Goal: Information Seeking & Learning: Learn about a topic

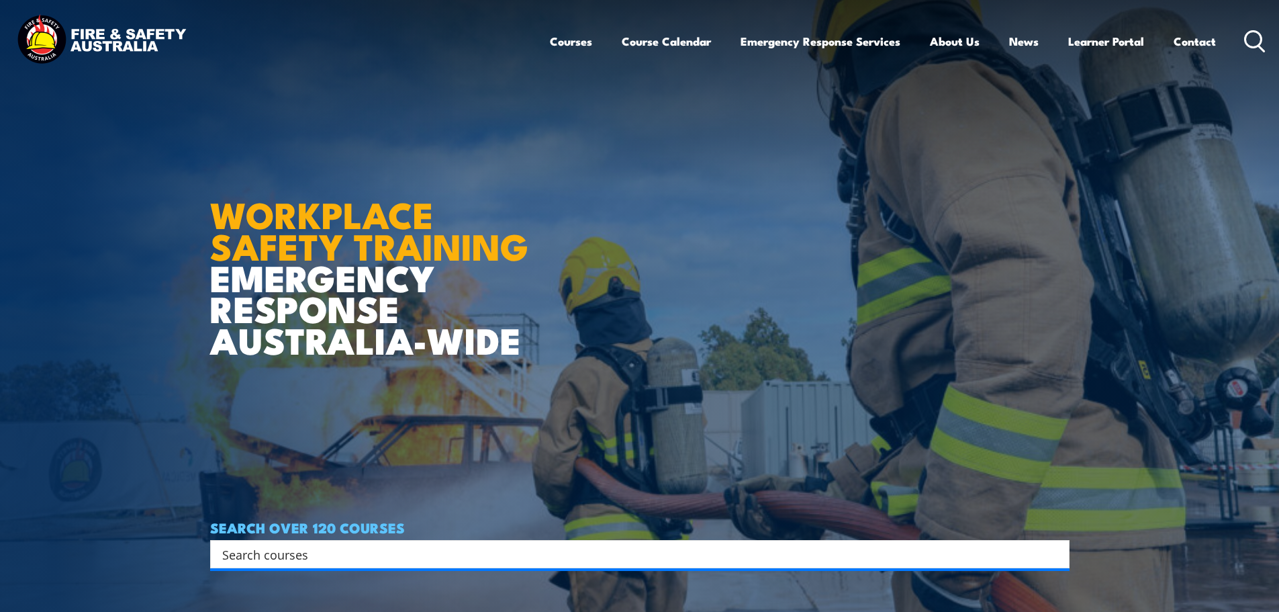
click at [226, 549] on input "Search input" at bounding box center [631, 554] width 818 height 20
type input "operate pumps"
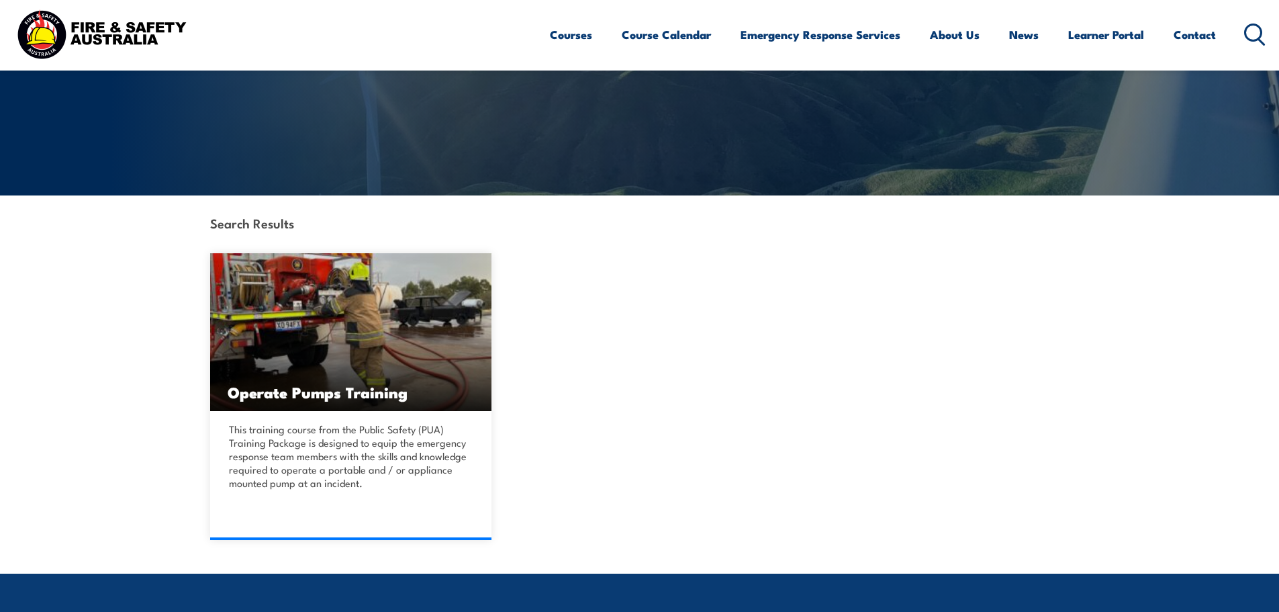
scroll to position [201, 0]
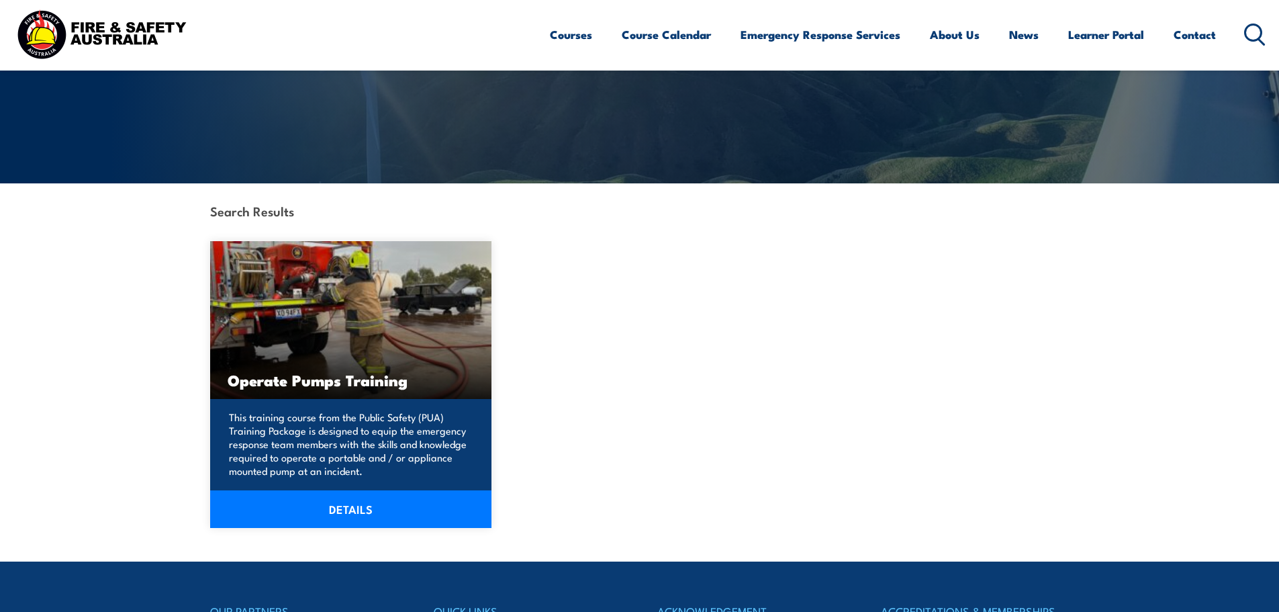
click at [338, 510] on link "DETAILS" at bounding box center [351, 509] width 282 height 38
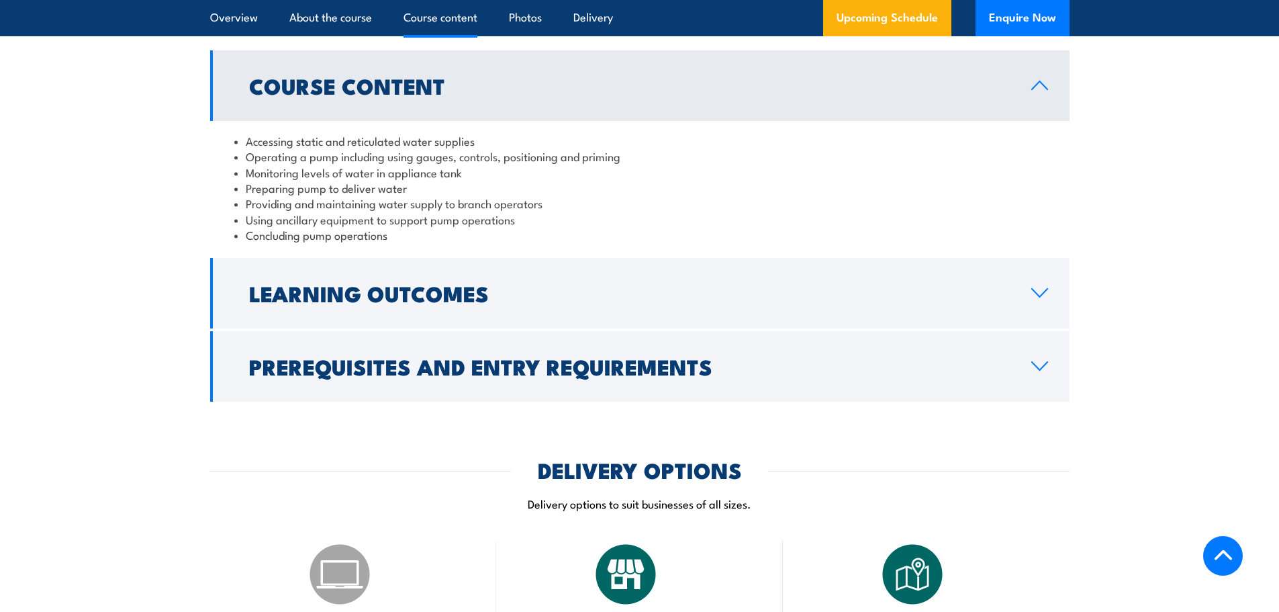
scroll to position [1141, 0]
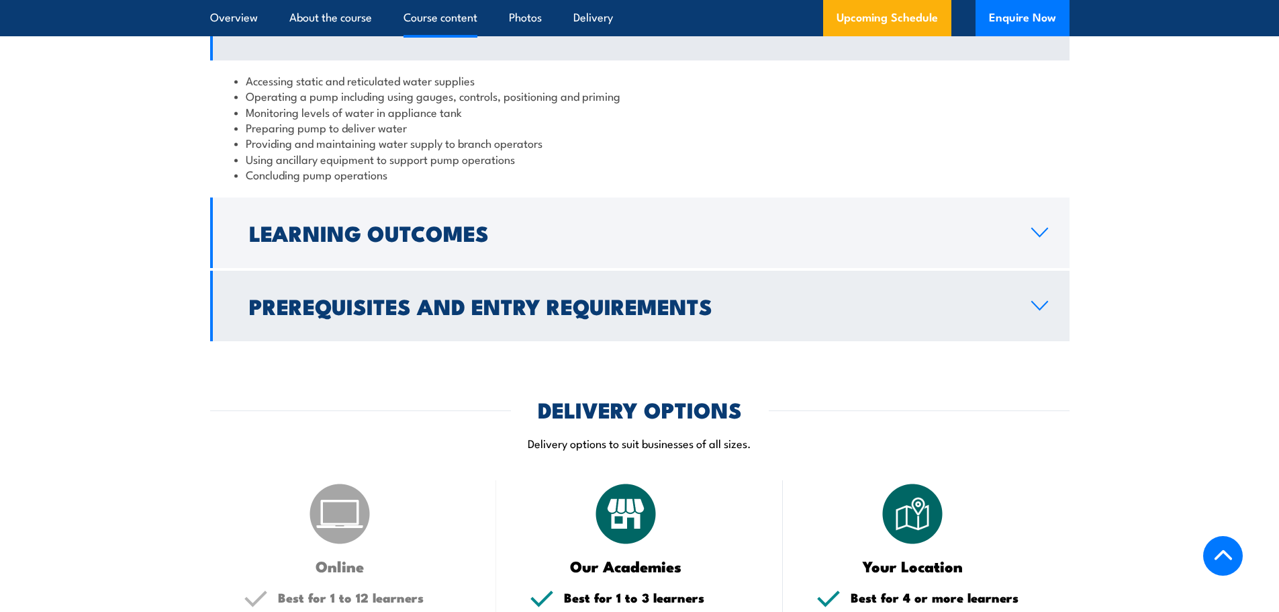
click at [1040, 305] on icon at bounding box center [1040, 305] width 18 height 11
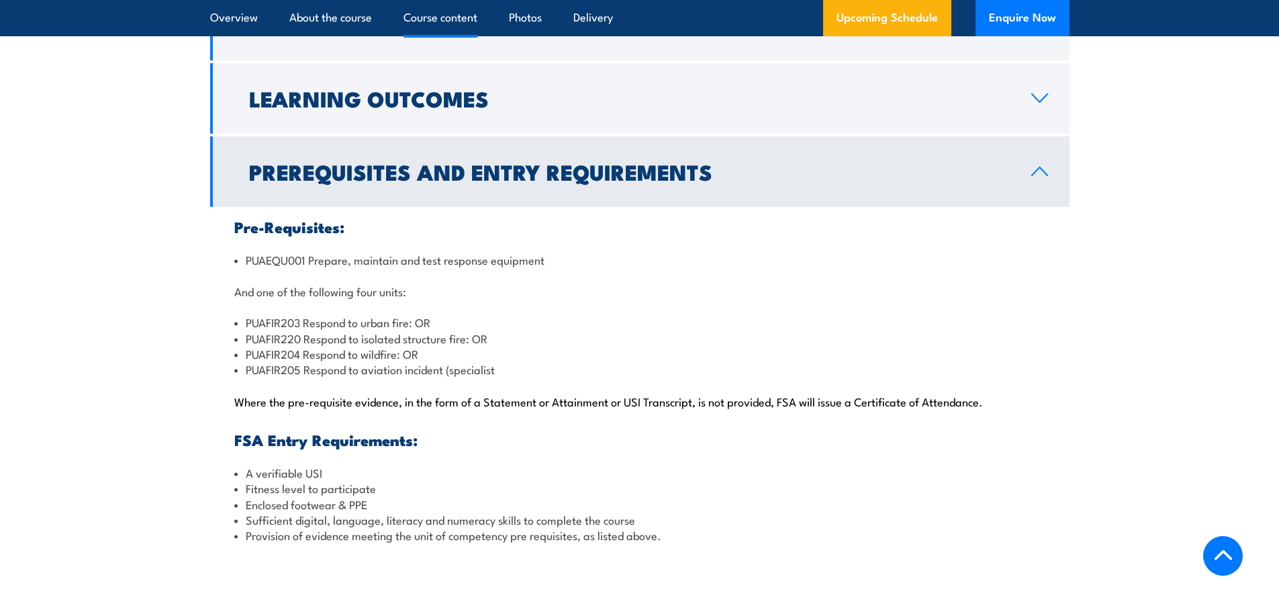
click at [228, 258] on div "Pre-Requisites: PUAEQU001 Prepare, maintain and test response equipment And one…" at bounding box center [639, 381] width 859 height 348
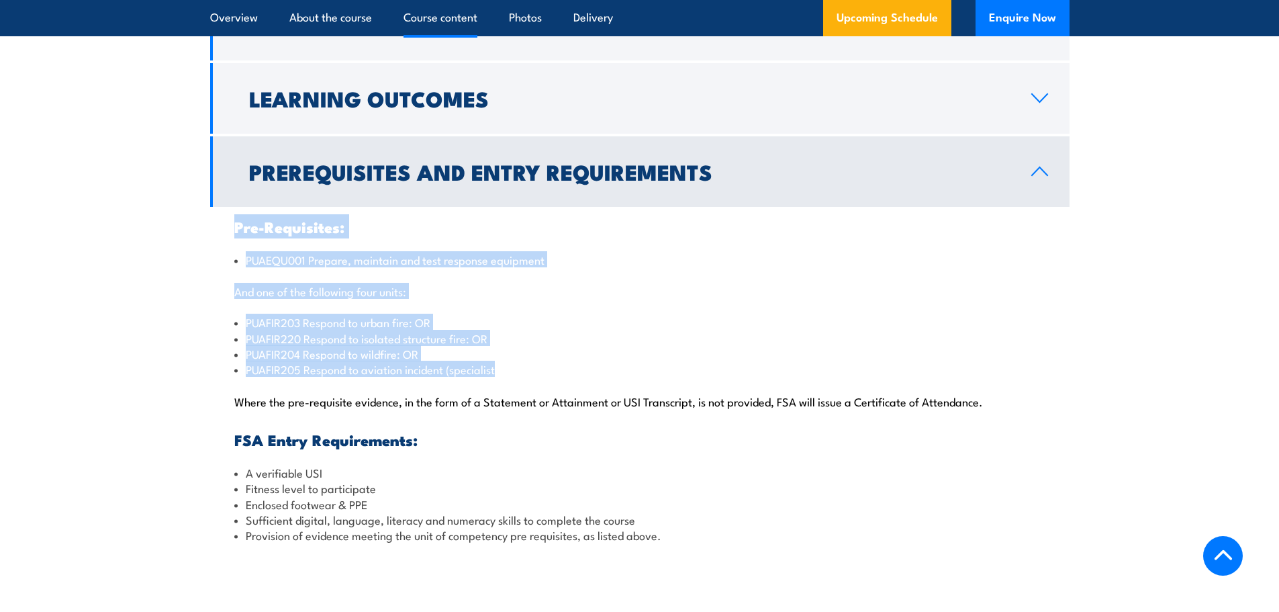
drag, startPoint x: 236, startPoint y: 225, endPoint x: 514, endPoint y: 368, distance: 312.6
click at [514, 368] on div "Pre-Requisites: PUAEQU001 Prepare, maintain and test response equipment And one…" at bounding box center [639, 381] width 859 height 348
copy div "Pre-Requisites: PUAEQU001 Prepare, maintain and test response equipment And one…"
